Goal: Transaction & Acquisition: Purchase product/service

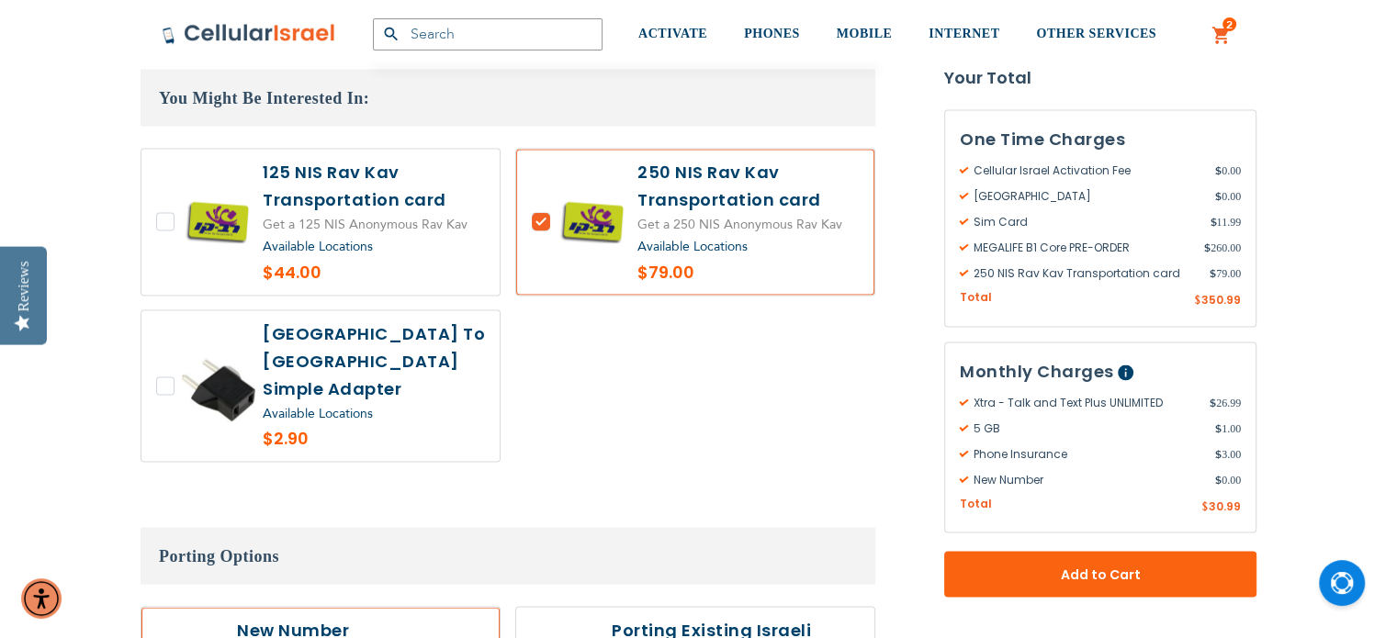
scroll to position [3612, 0]
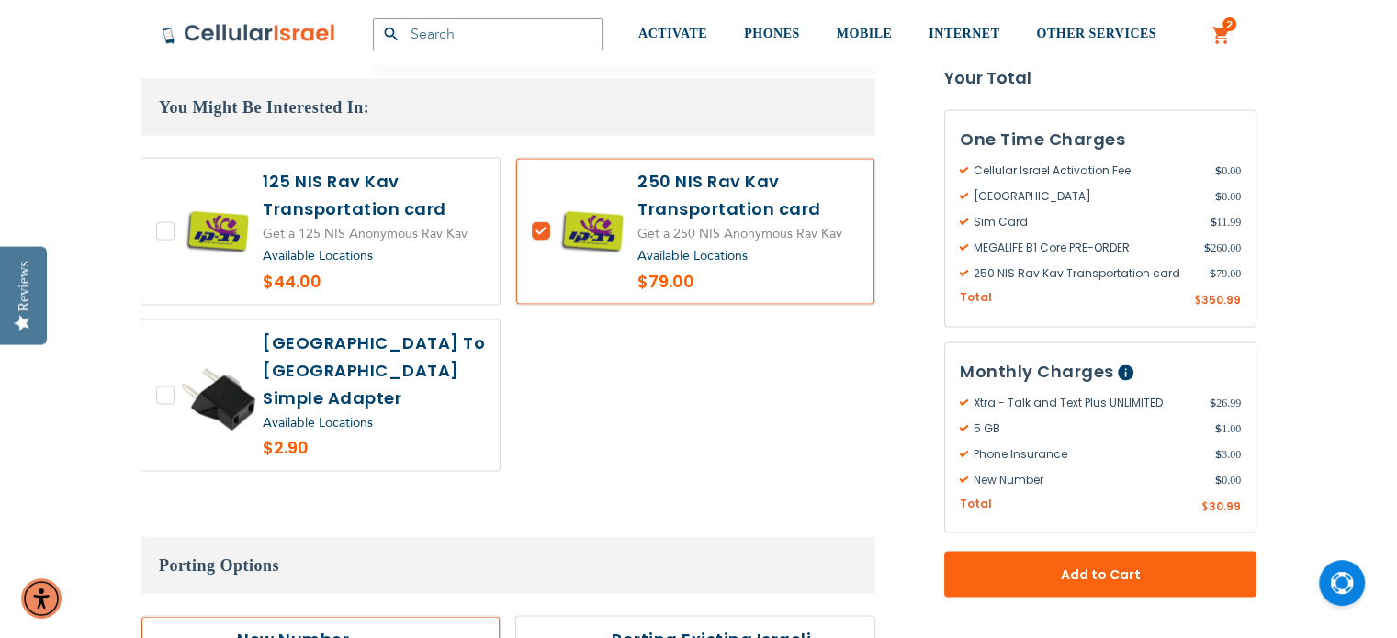
click at [179, 207] on label at bounding box center [320, 232] width 358 height 146
checkbox input "true"
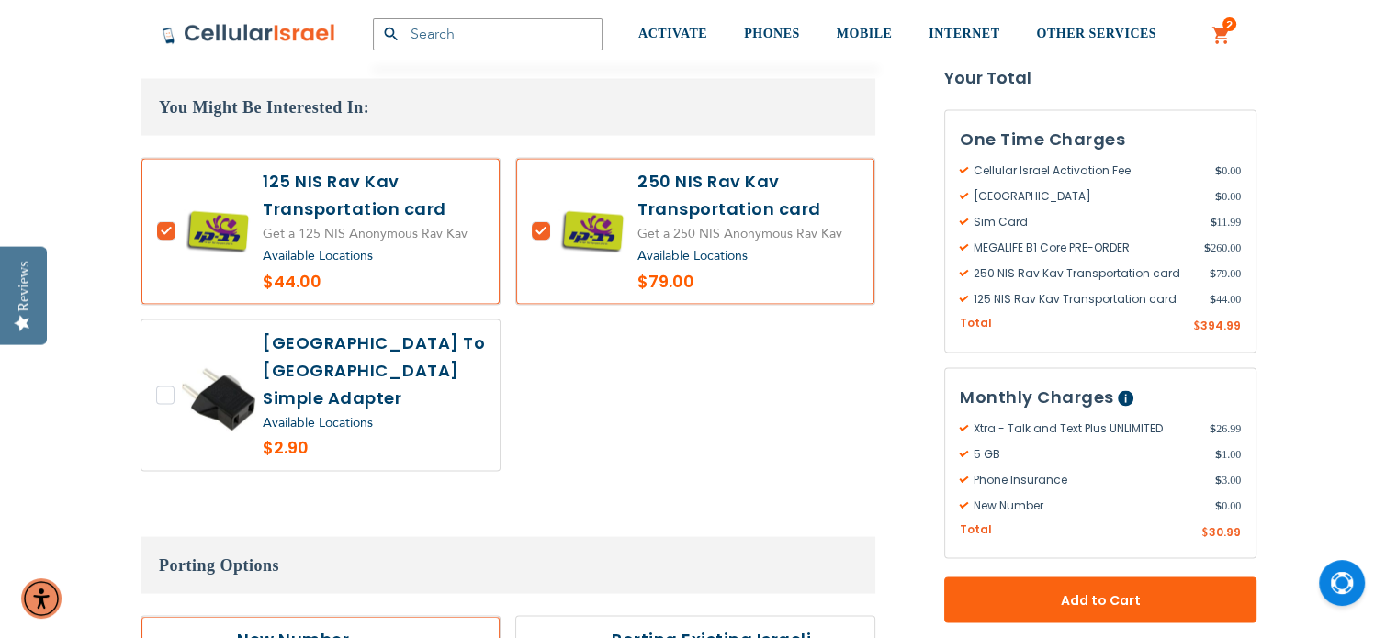
click at [714, 202] on label at bounding box center [695, 232] width 358 height 146
checkbox input "false"
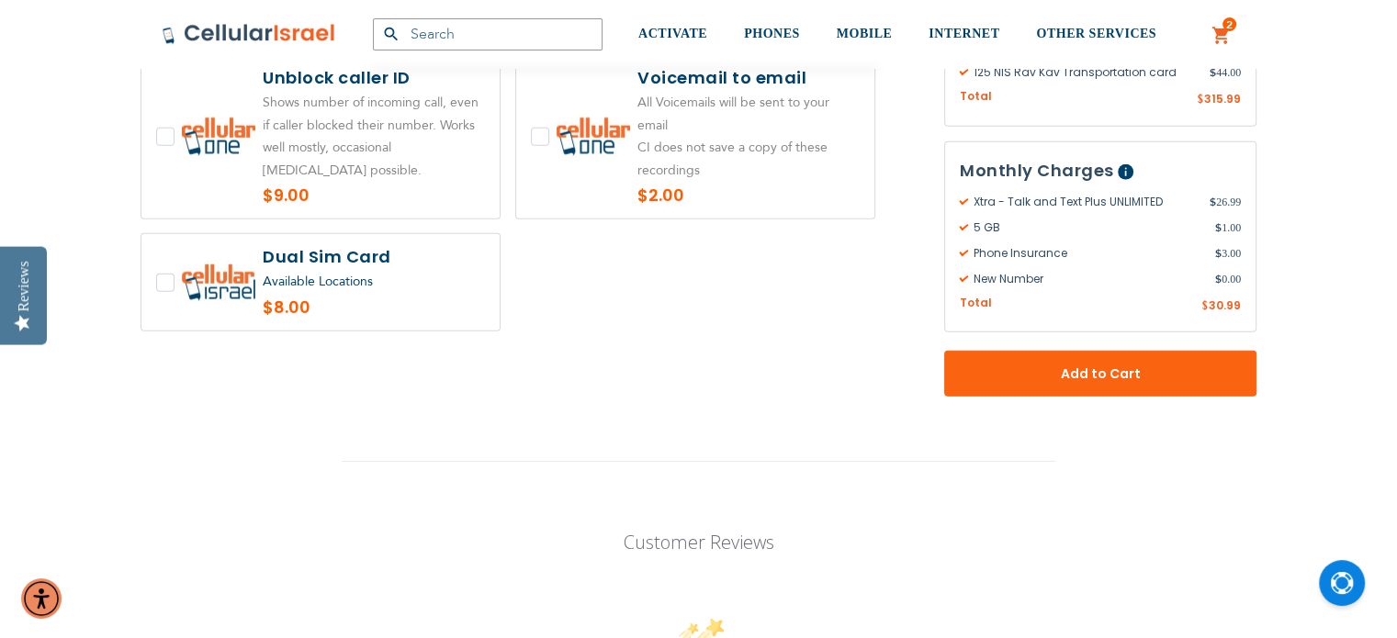
scroll to position [4853, 0]
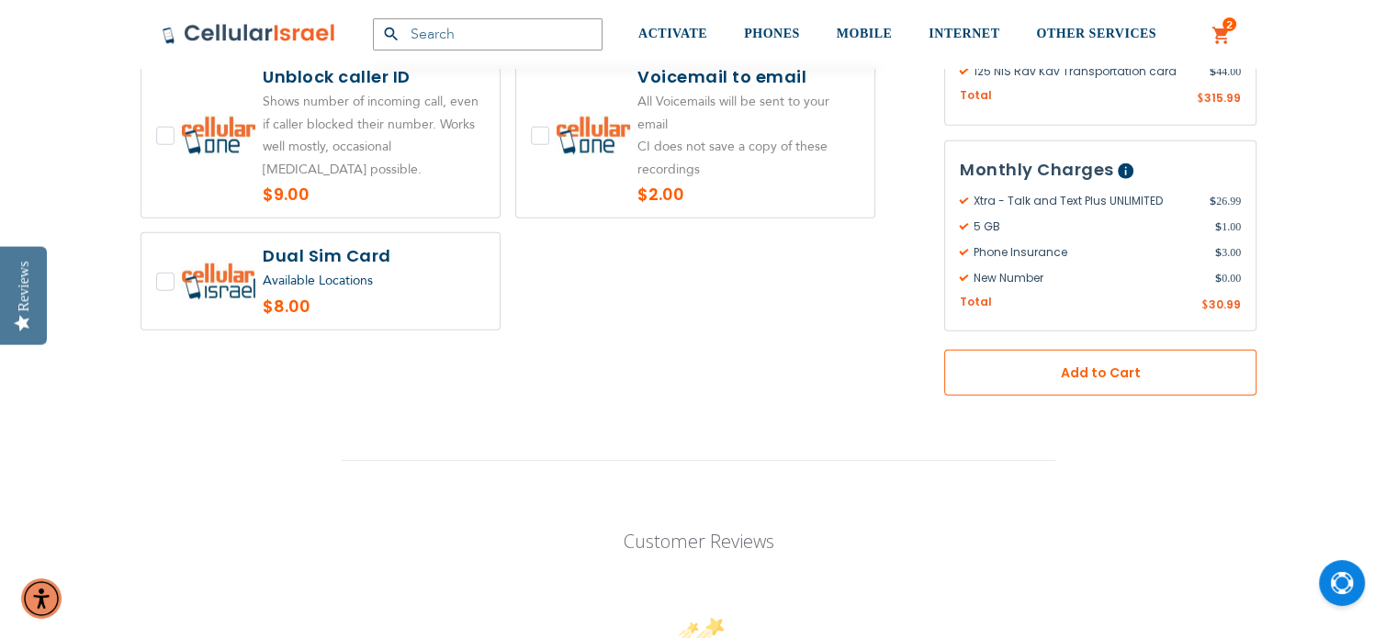
click at [1174, 363] on span "Add to Cart" at bounding box center [1100, 372] width 191 height 19
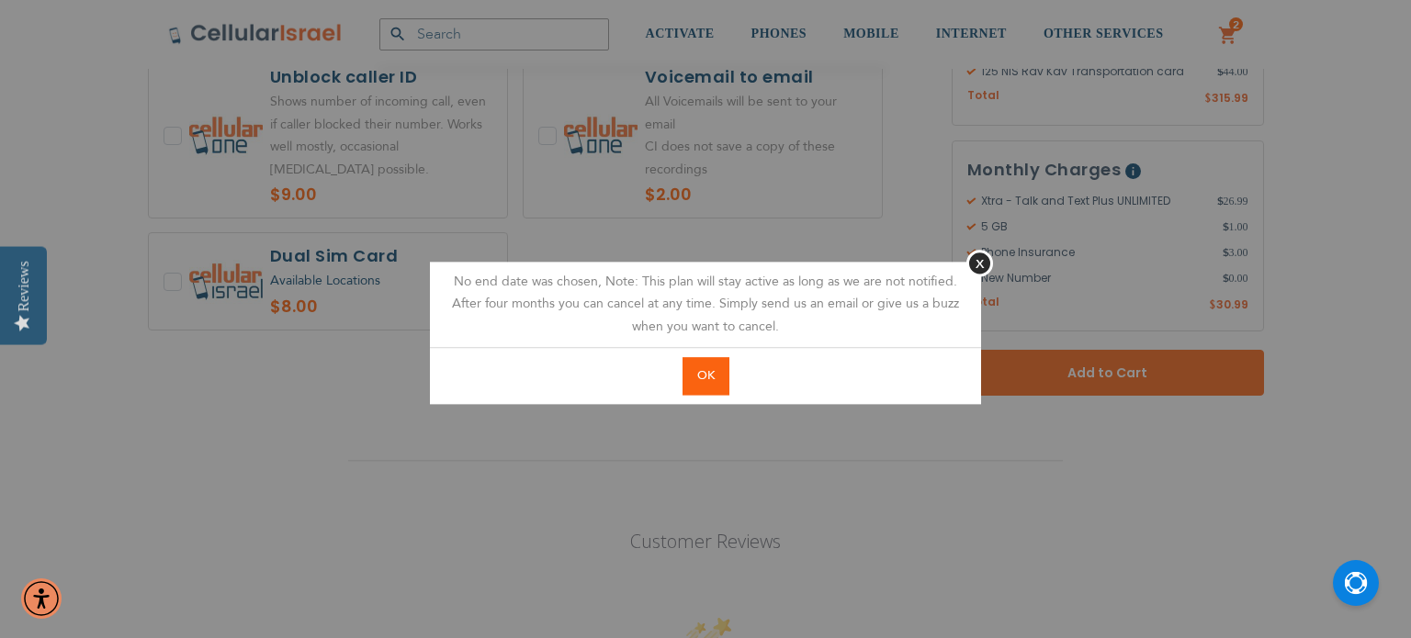
click at [706, 381] on span "OK" at bounding box center [705, 375] width 17 height 17
